Goal: Task Accomplishment & Management: Manage account settings

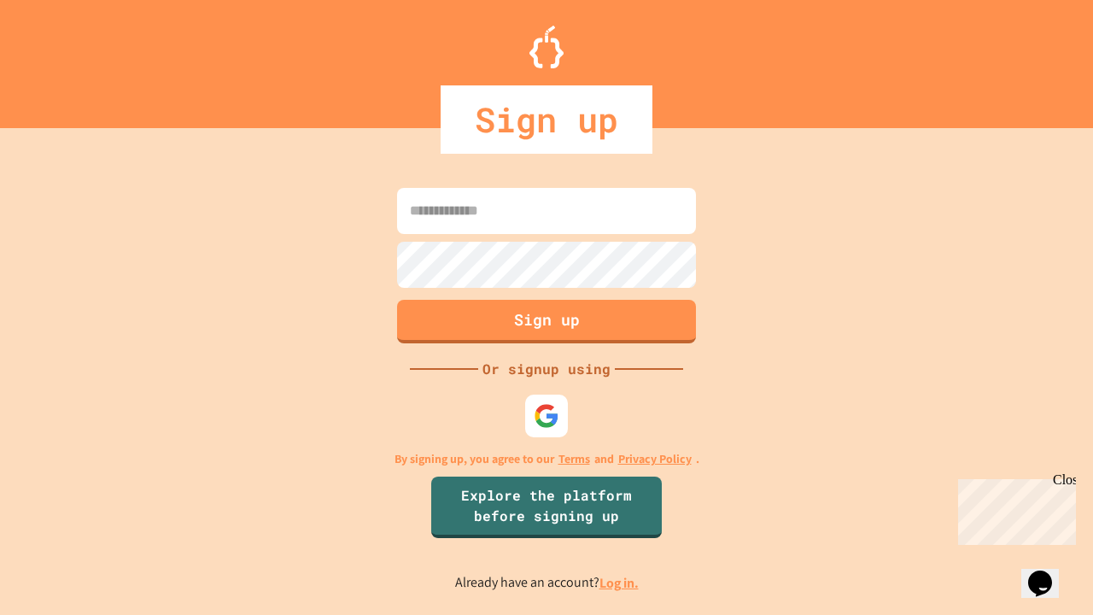
click at [620, 582] on link "Log in." at bounding box center [618, 583] width 39 height 18
